Goal: Task Accomplishment & Management: Manage account settings

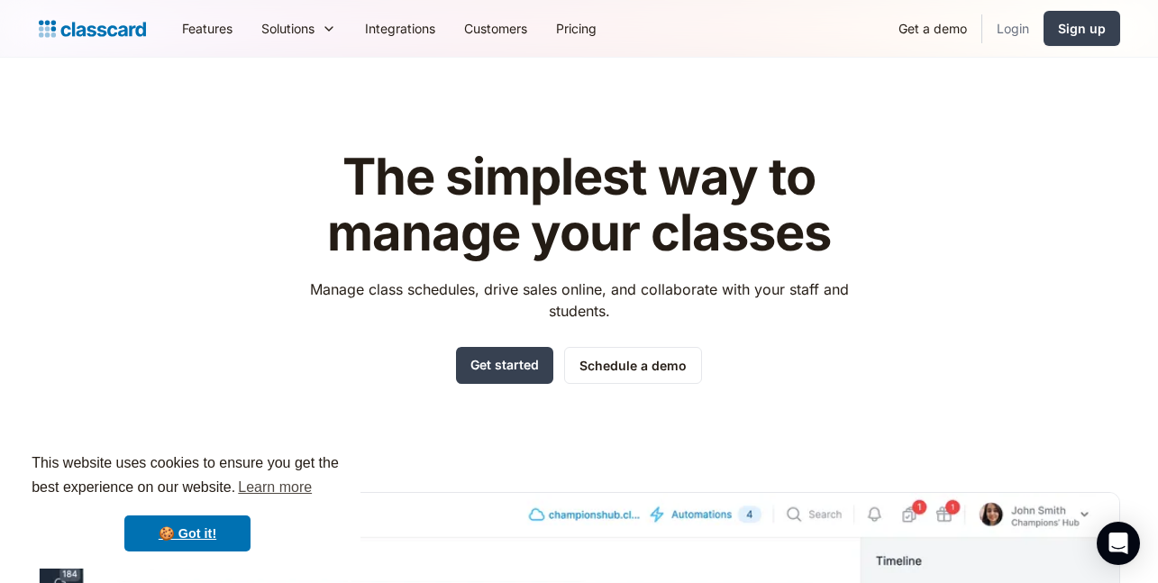
click at [1005, 35] on link "Login" at bounding box center [1012, 28] width 61 height 41
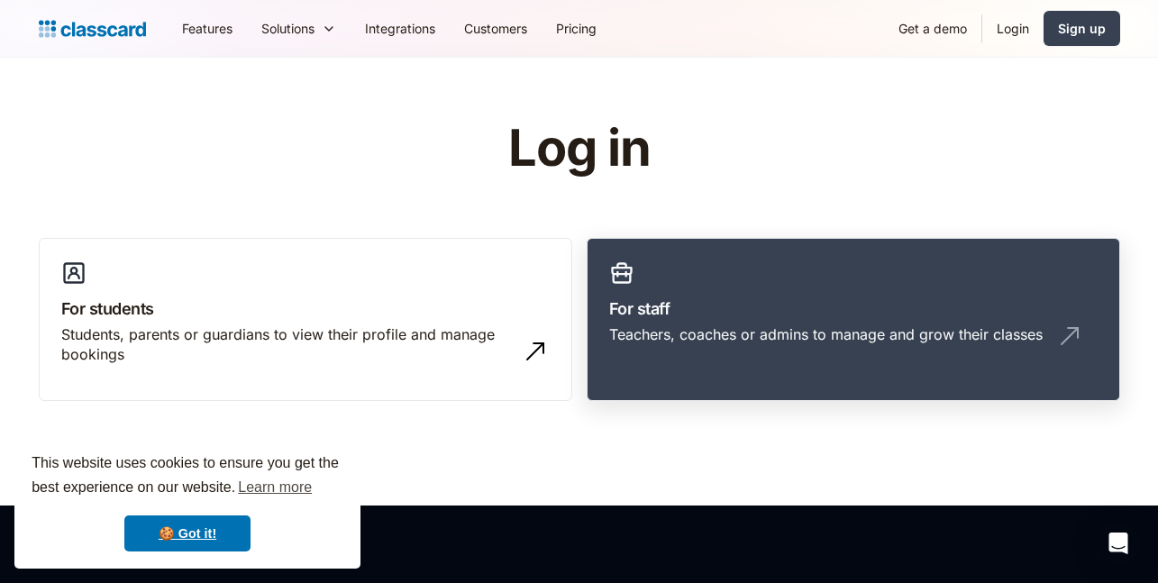
click at [867, 280] on link "For staff Teachers, coaches or admins to manage and grow their classes" at bounding box center [852, 320] width 533 height 164
